Goal: Complete application form: Complete application form

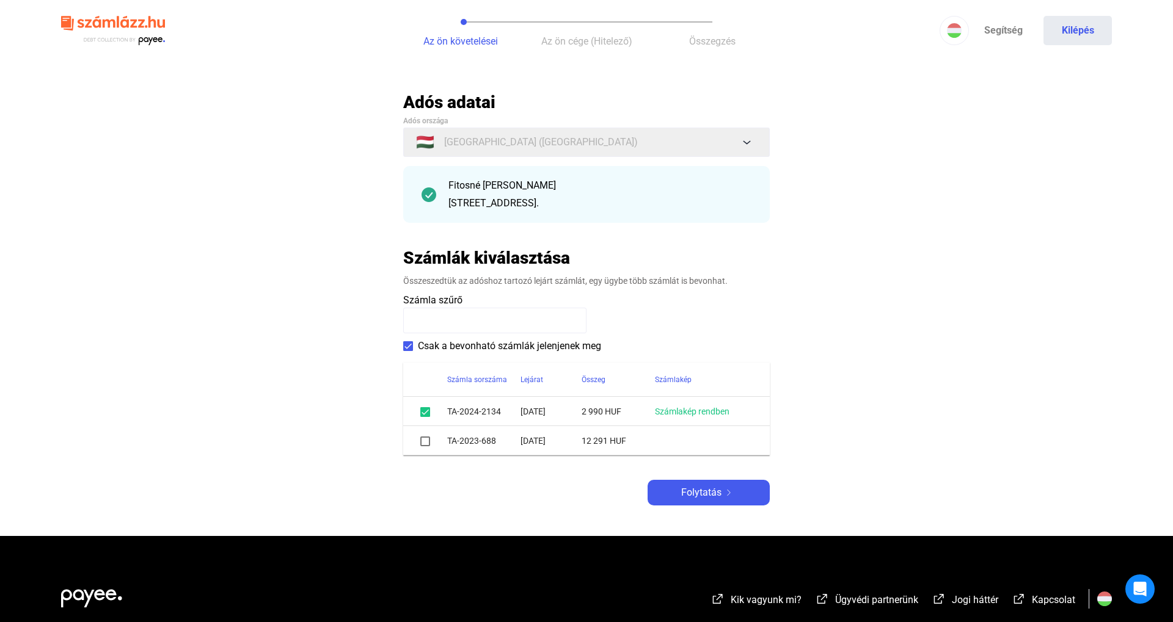
click at [577, 447] on td "[DATE]" at bounding box center [550, 440] width 61 height 29
click at [698, 487] on span "Folytatás" at bounding box center [701, 493] width 40 height 15
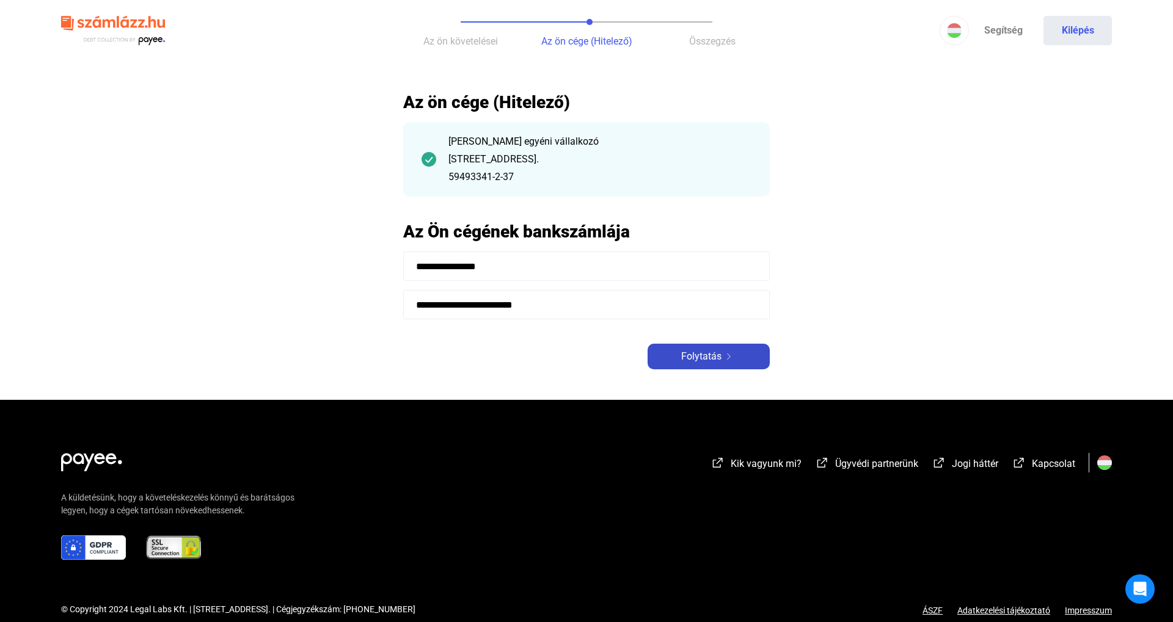
click at [697, 365] on button "Folytatás" at bounding box center [708, 357] width 122 height 26
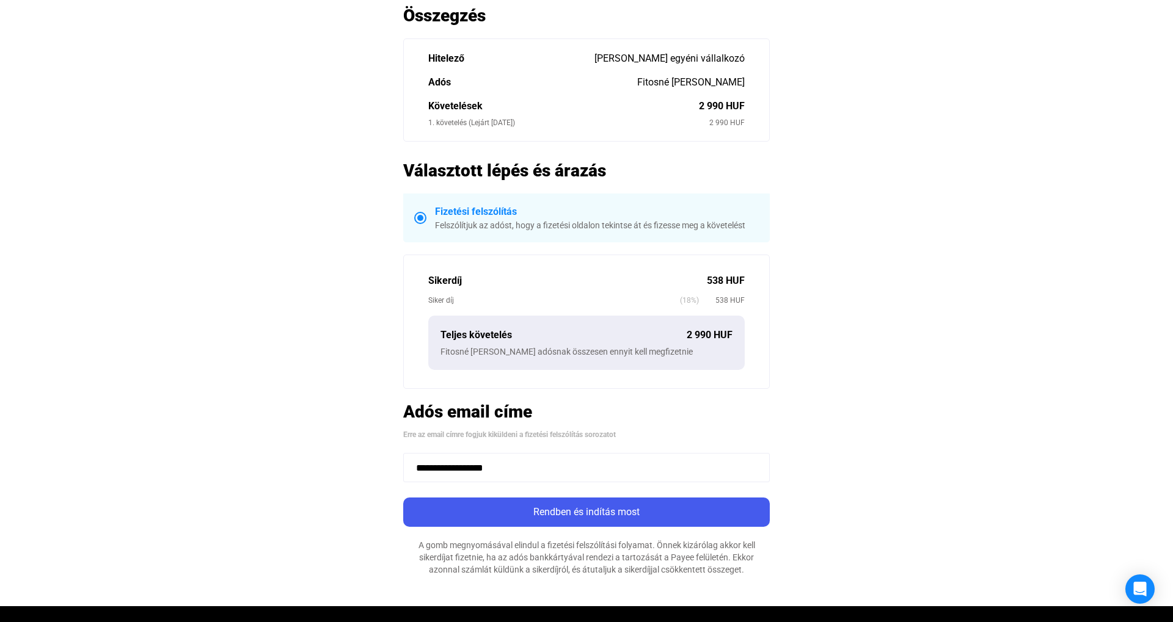
scroll to position [178, 0]
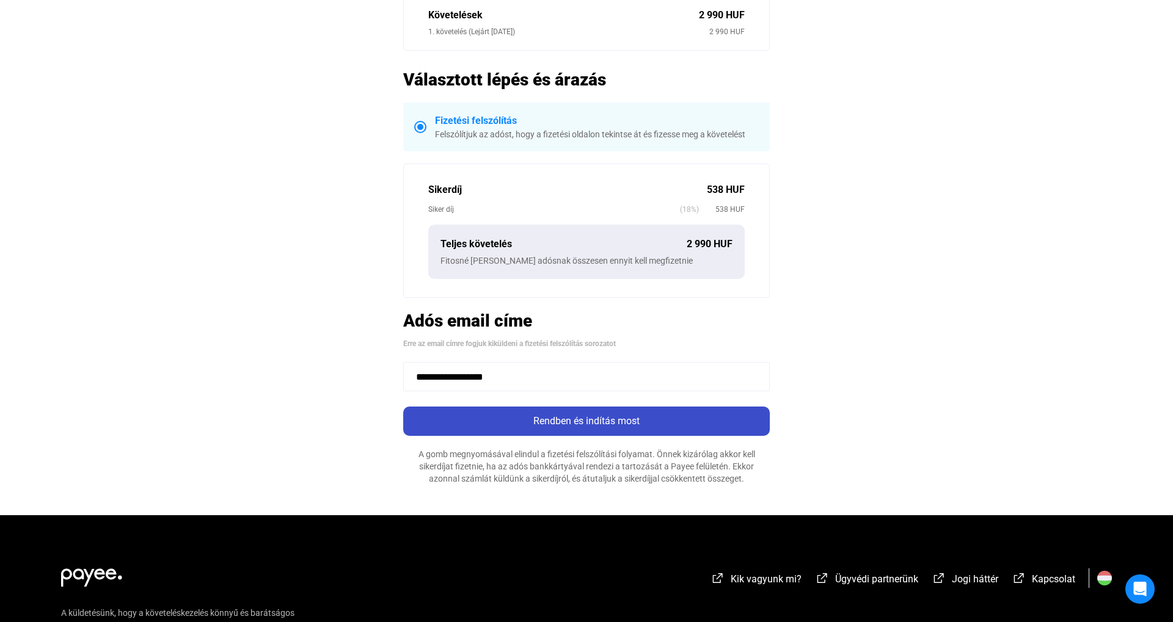
click at [564, 426] on div "Rendben és indítás most" at bounding box center [586, 421] width 359 height 15
